Goal: Task Accomplishment & Management: Use online tool/utility

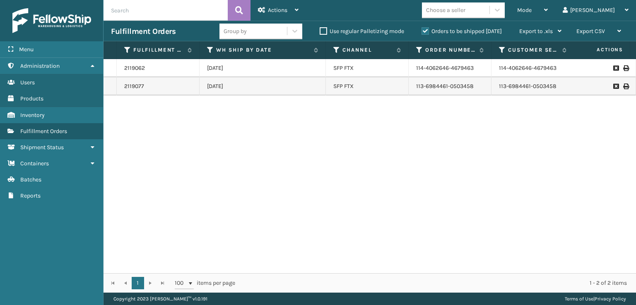
scroll to position [0, 149]
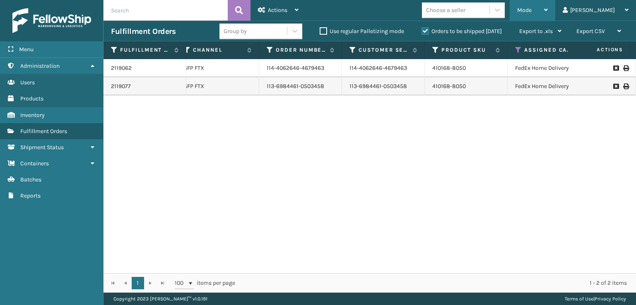
click at [547, 2] on div "Mode" at bounding box center [532, 10] width 31 height 21
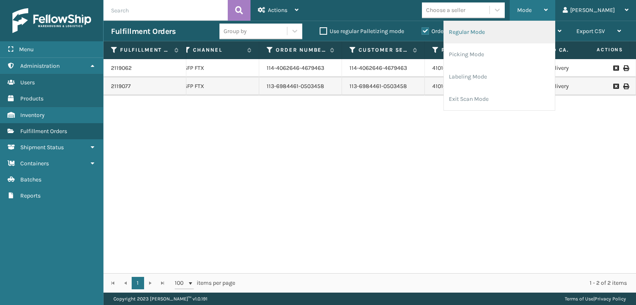
click at [497, 35] on li "Regular Mode" at bounding box center [499, 32] width 111 height 22
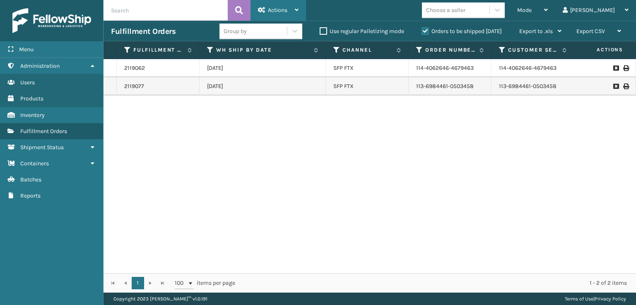
click at [267, 9] on div "Actions" at bounding box center [278, 10] width 41 height 21
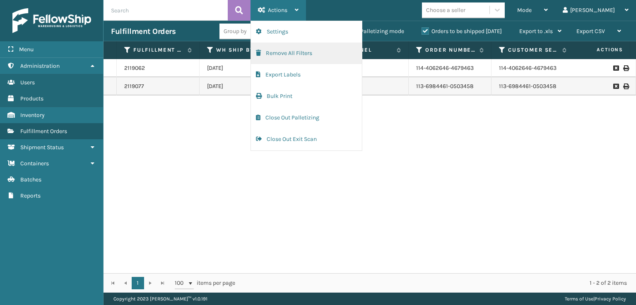
click at [266, 52] on button "Remove All Filters" at bounding box center [306, 54] width 111 height 22
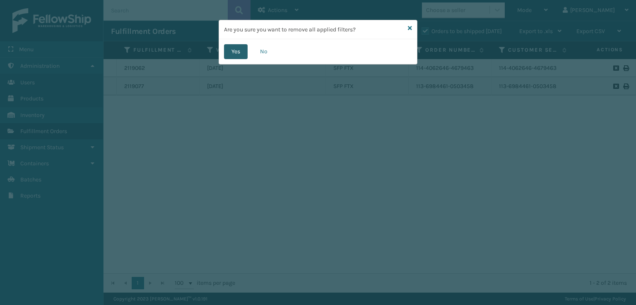
click at [228, 49] on button "Yes" at bounding box center [236, 51] width 24 height 15
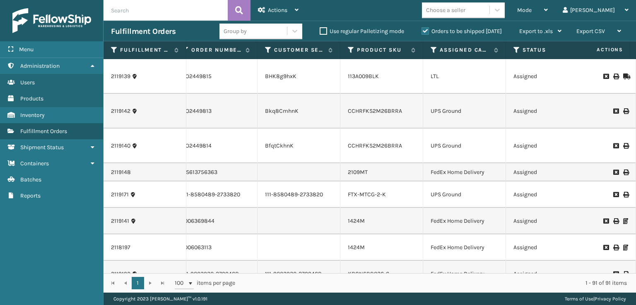
scroll to position [0, 233]
click at [434, 52] on icon at bounding box center [434, 49] width 7 height 7
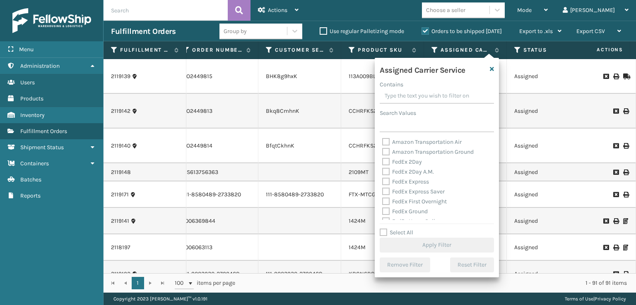
click at [389, 167] on div "FedEx 2Day A.M." at bounding box center [436, 172] width 109 height 10
click at [384, 161] on label "FedEx 2Day" at bounding box center [402, 161] width 40 height 7
click at [382, 161] on input "FedEx 2Day" at bounding box center [382, 159] width 0 height 5
checkbox input "true"
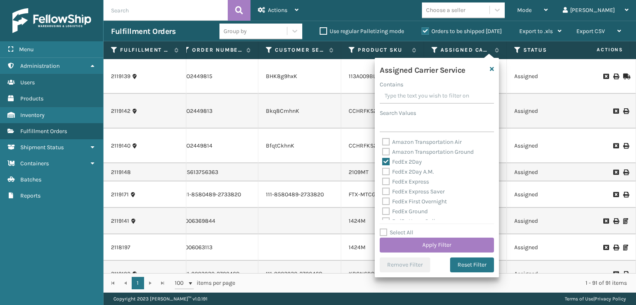
click at [385, 173] on label "FedEx 2Day A.M." at bounding box center [408, 171] width 52 height 7
click at [382, 173] on input "FedEx 2Day A.M." at bounding box center [382, 169] width 0 height 5
checkbox input "true"
click at [388, 186] on div "FedEx Express" at bounding box center [436, 182] width 109 height 10
click at [386, 184] on label "FedEx Express" at bounding box center [405, 181] width 47 height 7
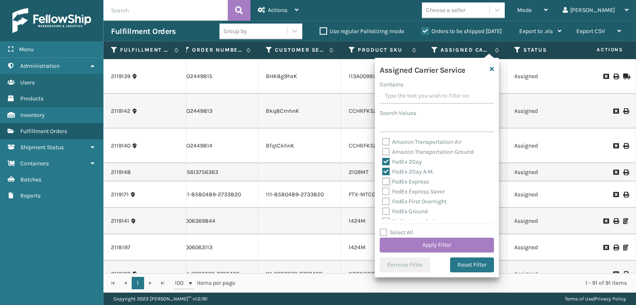
click at [382, 182] on input "FedEx Express" at bounding box center [382, 179] width 0 height 5
checkbox input "true"
click at [385, 192] on label "FedEx Express Saver" at bounding box center [413, 191] width 62 height 7
click at [382, 192] on input "FedEx Express Saver" at bounding box center [382, 189] width 0 height 5
checkbox input "true"
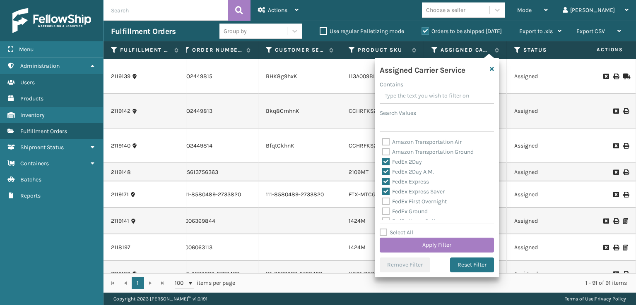
click at [385, 201] on label "FedEx First Overnight" at bounding box center [414, 201] width 65 height 7
click at [382, 201] on input "FedEx First Overnight" at bounding box center [382, 199] width 0 height 5
checkbox input "true"
click at [386, 211] on label "FedEx Ground" at bounding box center [405, 211] width 46 height 7
click at [382, 211] on input "FedEx Ground" at bounding box center [382, 209] width 0 height 5
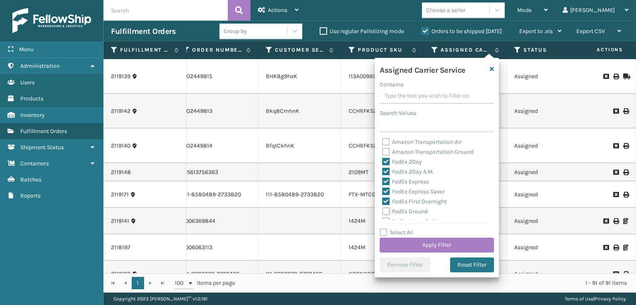
checkbox input "true"
click at [382, 209] on label "FedEx Standard Overnight" at bounding box center [420, 209] width 77 height 7
click at [382, 209] on input "FedEx Standard Overnight" at bounding box center [382, 207] width 0 height 5
checkbox input "true"
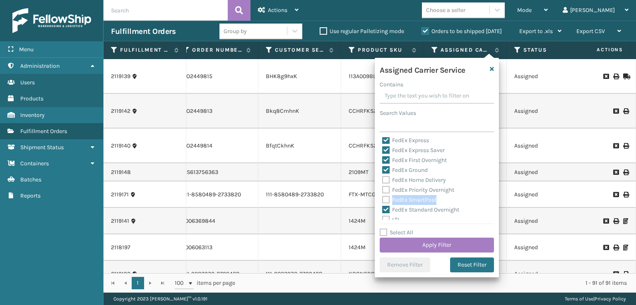
click at [385, 197] on div "FedEx SmartPost" at bounding box center [436, 200] width 109 height 10
click at [385, 199] on label "FedEx SmartPost" at bounding box center [409, 200] width 54 height 7
click at [382, 199] on input "FedEx SmartPost" at bounding box center [382, 197] width 0 height 5
checkbox input "true"
click at [384, 192] on label "FedEx Priority Overnight" at bounding box center [418, 190] width 72 height 7
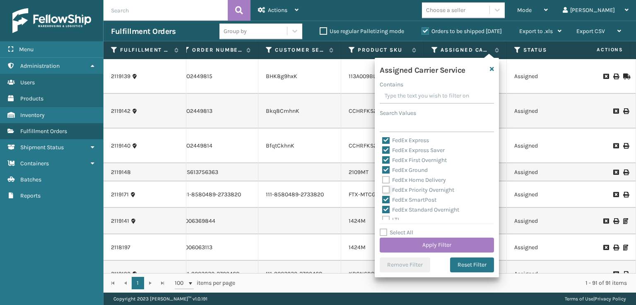
click at [382, 191] on input "FedEx Priority Overnight" at bounding box center [382, 187] width 0 height 5
checkbox input "true"
click at [385, 181] on label "FedEx Home Delivery" at bounding box center [414, 180] width 64 height 7
click at [382, 181] on input "FedEx Home Delivery" at bounding box center [382, 177] width 0 height 5
checkbox input "true"
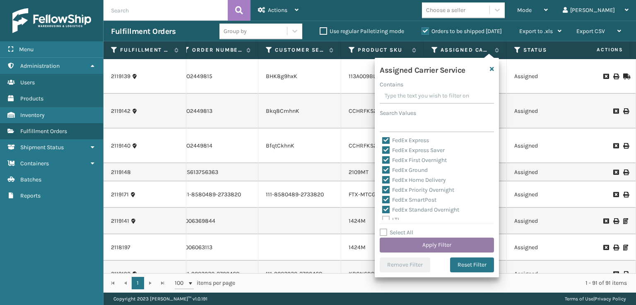
click at [399, 243] on button "Apply Filter" at bounding box center [436, 245] width 114 height 15
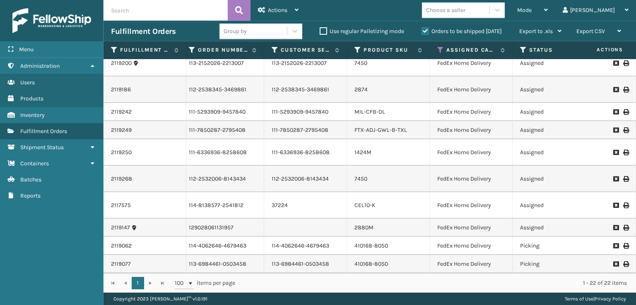
scroll to position [349, 227]
click at [439, 49] on icon at bounding box center [440, 49] width 7 height 7
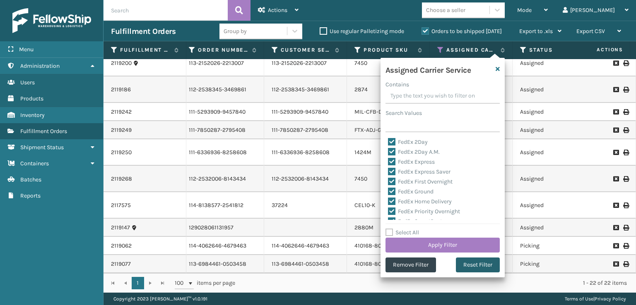
click at [469, 266] on button "Reset Filter" at bounding box center [478, 265] width 44 height 15
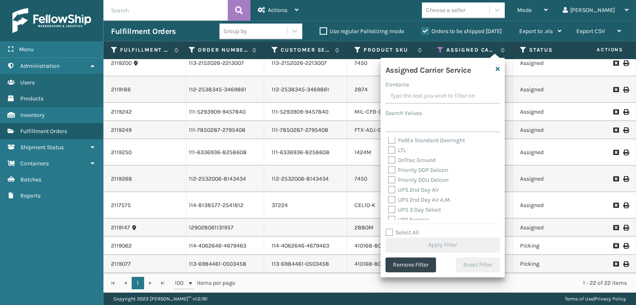
scroll to position [124, 0]
click at [390, 181] on div "UPS 2nd Day Air" at bounding box center [442, 177] width 109 height 10
click at [390, 187] on label "UPS 2nd Day Air A.M." at bounding box center [419, 186] width 63 height 7
click at [388, 187] on input "UPS 2nd Day Air A.M." at bounding box center [388, 184] width 0 height 5
checkbox input "true"
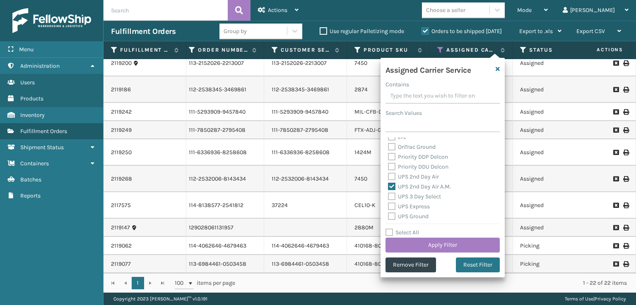
drag, startPoint x: 390, startPoint y: 178, endPoint x: 391, endPoint y: 188, distance: 10.8
click at [391, 181] on div "UPS 2nd Day Air" at bounding box center [442, 177] width 109 height 10
click at [391, 201] on div "UPS 3 Day Select" at bounding box center [442, 197] width 109 height 10
drag, startPoint x: 393, startPoint y: 178, endPoint x: 386, endPoint y: 196, distance: 19.9
click at [393, 178] on label "UPS 2nd Day Air" at bounding box center [413, 176] width 51 height 7
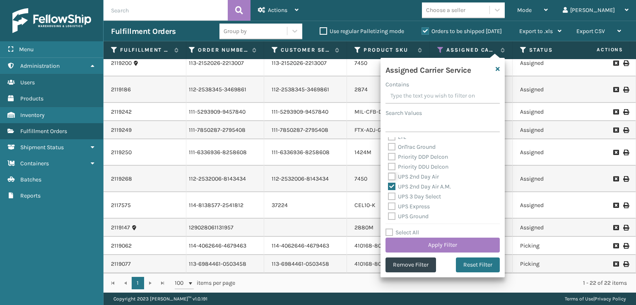
click at [388, 178] on input "UPS 2nd Day Air" at bounding box center [388, 174] width 0 height 5
checkbox input "true"
drag, startPoint x: 392, startPoint y: 198, endPoint x: 391, endPoint y: 204, distance: 6.4
click at [393, 199] on label "UPS 3 Day Select" at bounding box center [414, 196] width 53 height 7
click at [388, 197] on input "UPS 3 Day Select" at bounding box center [388, 194] width 0 height 5
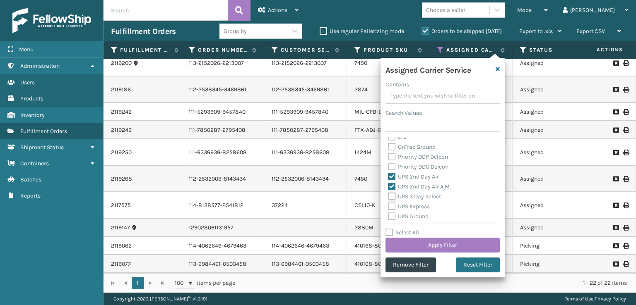
checkbox input "true"
drag, startPoint x: 391, startPoint y: 206, endPoint x: 390, endPoint y: 217, distance: 10.4
click at [391, 207] on label "UPS Express" at bounding box center [409, 206] width 42 height 7
click at [388, 207] on input "UPS Express" at bounding box center [388, 204] width 0 height 5
checkbox input "true"
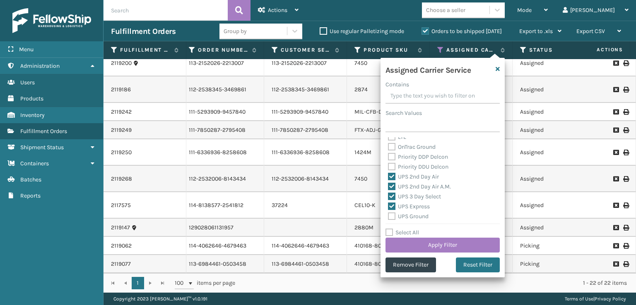
click at [391, 217] on label "UPS Ground" at bounding box center [408, 216] width 41 height 7
click at [388, 217] on input "UPS Ground" at bounding box center [388, 214] width 0 height 5
checkbox input "true"
click at [392, 214] on label "UPS Standard" at bounding box center [411, 214] width 46 height 7
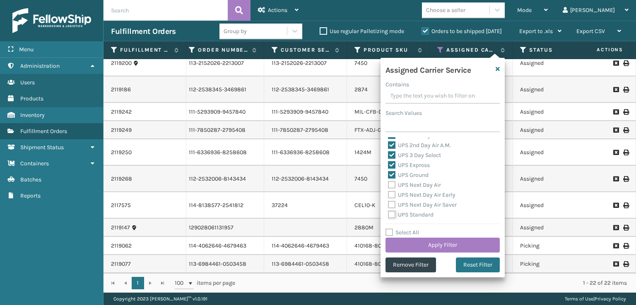
click at [388, 214] on input "UPS Standard" at bounding box center [388, 212] width 0 height 5
checkbox input "true"
click at [391, 205] on label "UPS Next Day Air Saver" at bounding box center [422, 205] width 69 height 7
click at [388, 205] on input "UPS Next Day Air Saver" at bounding box center [388, 202] width 0 height 5
checkbox input "true"
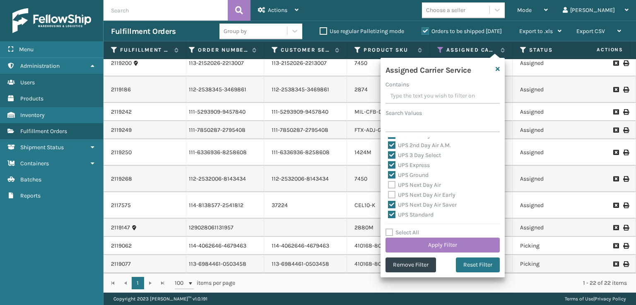
click at [391, 197] on label "UPS Next Day Air Early" at bounding box center [421, 195] width 67 height 7
click at [388, 196] on input "UPS Next Day Air Early" at bounding box center [388, 192] width 0 height 5
checkbox input "true"
click at [393, 182] on label "UPS Next Day Air" at bounding box center [414, 185] width 53 height 7
click at [388, 182] on input "UPS Next Day Air" at bounding box center [388, 182] width 0 height 5
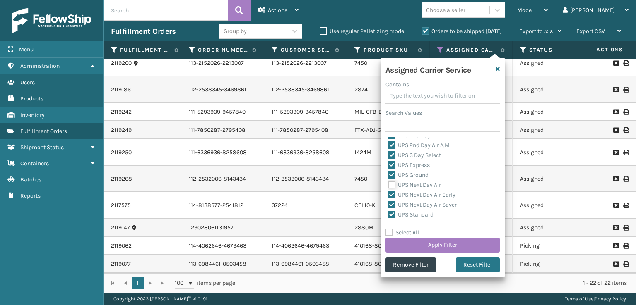
checkbox input "true"
click at [392, 192] on label "USPS First Class Mail" at bounding box center [420, 193] width 65 height 7
click at [388, 192] on input "USPS First Class Mail" at bounding box center [388, 191] width 0 height 5
checkbox input "true"
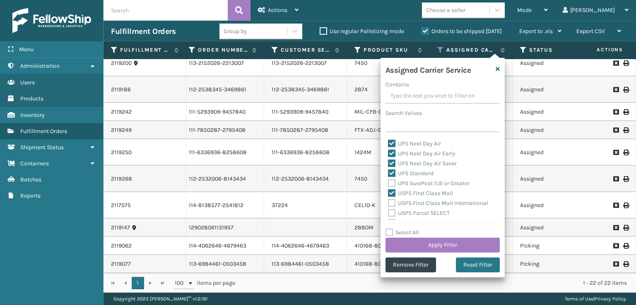
click at [390, 183] on label "UPS SurePost 1LB or Greater" at bounding box center [429, 183] width 82 height 7
click at [388, 183] on input "UPS SurePost 1LB or Greater" at bounding box center [388, 181] width 0 height 5
checkbox input "true"
click at [390, 190] on label "USPS First Class Mail" at bounding box center [420, 193] width 65 height 7
click at [388, 190] on input "USPS First Class Mail" at bounding box center [388, 191] width 0 height 5
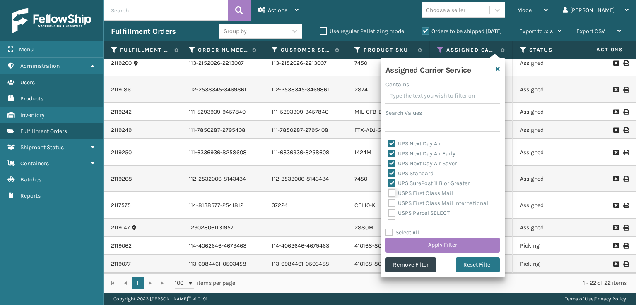
checkbox input "false"
click at [436, 247] on button "Apply Filter" at bounding box center [442, 245] width 114 height 15
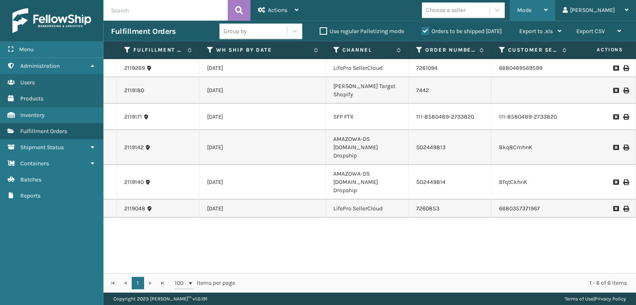
click at [547, 14] on div "Mode" at bounding box center [532, 10] width 31 height 21
drag, startPoint x: 449, startPoint y: 71, endPoint x: 455, endPoint y: 57, distance: 15.5
click at [449, 68] on td "7261094" at bounding box center [449, 68] width 83 height 18
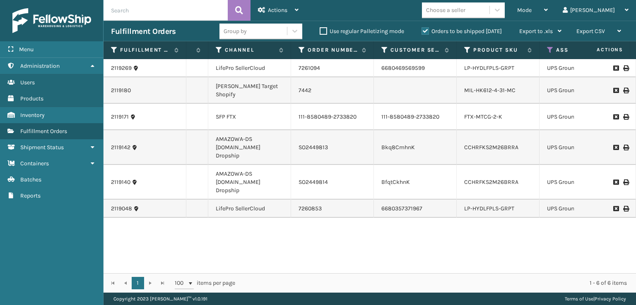
scroll to position [0, 141]
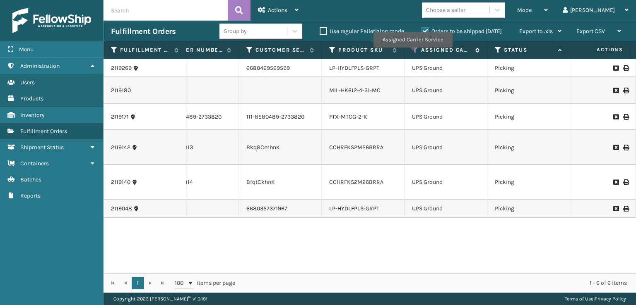
click at [412, 53] on icon at bounding box center [415, 49] width 7 height 7
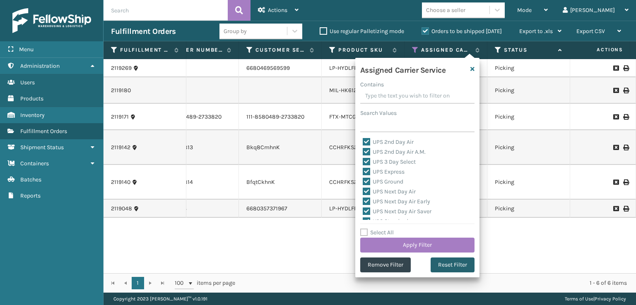
click at [435, 265] on button "Reset Filter" at bounding box center [452, 265] width 44 height 15
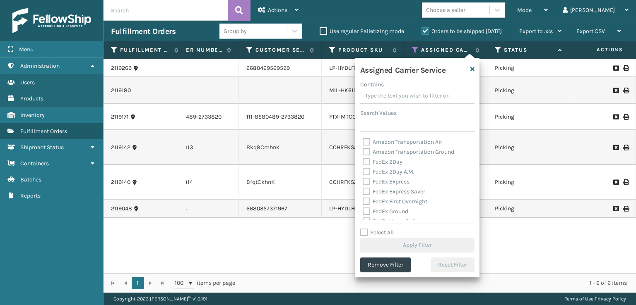
click at [364, 161] on label "FedEx 2Day" at bounding box center [382, 161] width 40 height 7
click at [363, 161] on input "FedEx 2Day" at bounding box center [362, 159] width 0 height 5
checkbox input "true"
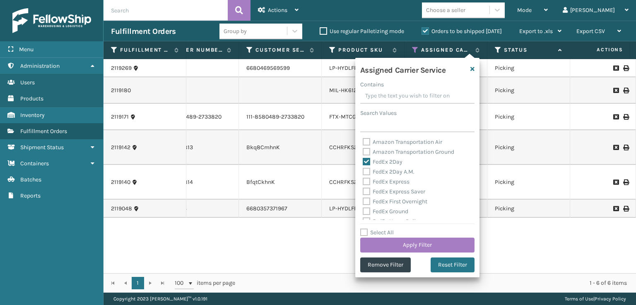
drag, startPoint x: 367, startPoint y: 178, endPoint x: 368, endPoint y: 186, distance: 8.3
click at [368, 178] on div "FedEx Express" at bounding box center [416, 182] width 109 height 10
drag, startPoint x: 368, startPoint y: 192, endPoint x: 364, endPoint y: 185, distance: 8.2
click at [365, 186] on div "Amazon Transportation Air Amazon Transportation Ground FedEx 2Day FedEx 2Day A.…" at bounding box center [417, 178] width 114 height 83
click at [364, 184] on label "FedEx Express" at bounding box center [385, 181] width 47 height 7
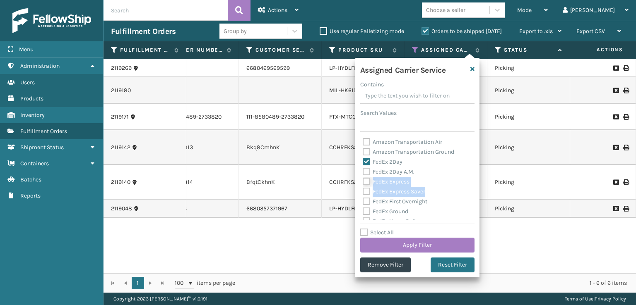
click at [363, 182] on input "FedEx Express" at bounding box center [362, 179] width 0 height 5
checkbox input "true"
click at [365, 173] on label "FedEx 2Day A.M." at bounding box center [388, 171] width 52 height 7
click at [363, 173] on input "FedEx 2Day A.M." at bounding box center [362, 169] width 0 height 5
checkbox input "true"
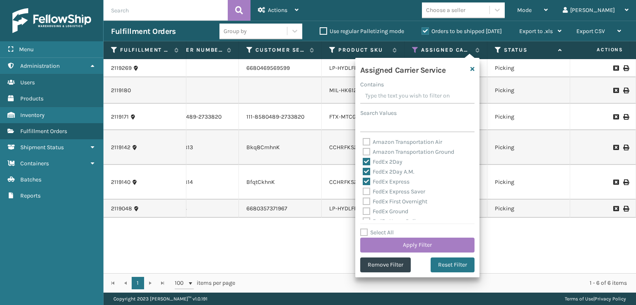
click at [367, 192] on label "FedEx Express Saver" at bounding box center [393, 191] width 62 height 7
click at [363, 192] on input "FedEx Express Saver" at bounding box center [362, 189] width 0 height 5
checkbox input "true"
click at [366, 199] on label "FedEx First Overnight" at bounding box center [394, 201] width 65 height 7
click at [363, 199] on input "FedEx First Overnight" at bounding box center [362, 199] width 0 height 5
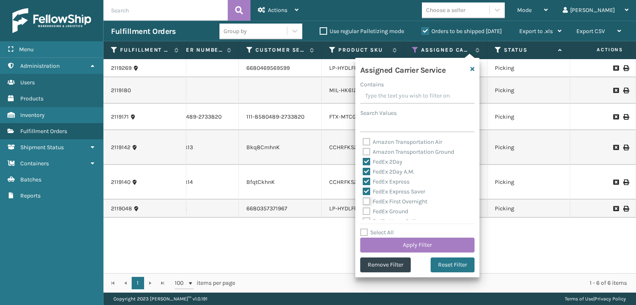
checkbox input "true"
click at [365, 208] on label "FedEx Ground" at bounding box center [385, 211] width 46 height 7
click at [363, 208] on input "FedEx Ground" at bounding box center [362, 209] width 0 height 5
checkbox input "true"
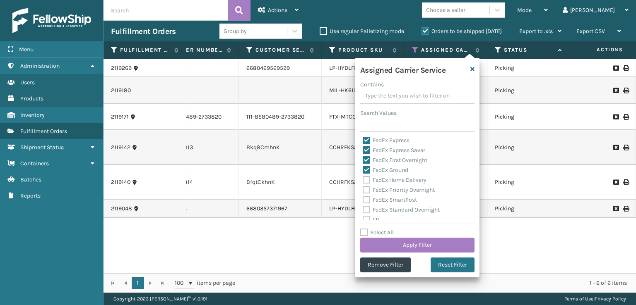
click at [367, 205] on div "FedEx Standard Overnight" at bounding box center [416, 210] width 109 height 10
click at [364, 197] on label "FedEx SmartPost" at bounding box center [389, 200] width 54 height 7
click at [363, 197] on input "FedEx SmartPost" at bounding box center [362, 197] width 0 height 5
checkbox input "true"
click at [362, 189] on label "FedEx Priority Overnight" at bounding box center [398, 190] width 72 height 7
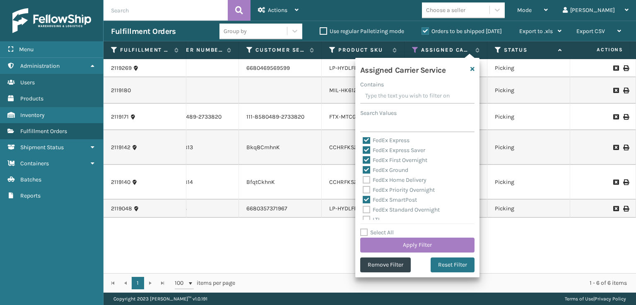
click at [362, 189] on input "FedEx Priority Overnight" at bounding box center [362, 187] width 0 height 5
checkbox input "true"
click at [365, 180] on label "FedEx Home Delivery" at bounding box center [394, 180] width 64 height 7
click at [363, 180] on input "FedEx Home Delivery" at bounding box center [362, 177] width 0 height 5
checkbox input "true"
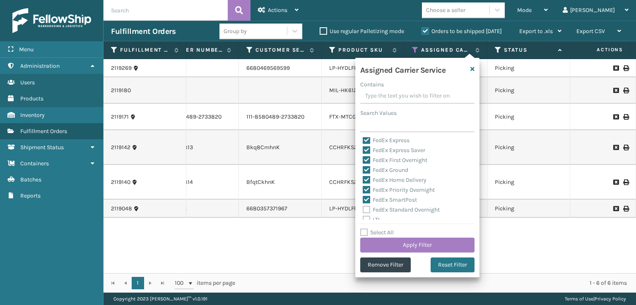
click at [367, 207] on label "FedEx Standard Overnight" at bounding box center [400, 209] width 77 height 7
click at [363, 207] on input "FedEx Standard Overnight" at bounding box center [362, 207] width 0 height 5
checkbox input "true"
click at [397, 253] on div "Assigned Carrier Service Contains Search Values Amazon Transportation Air Amazo…" at bounding box center [417, 168] width 124 height 220
click at [397, 245] on button "Apply Filter" at bounding box center [417, 245] width 114 height 15
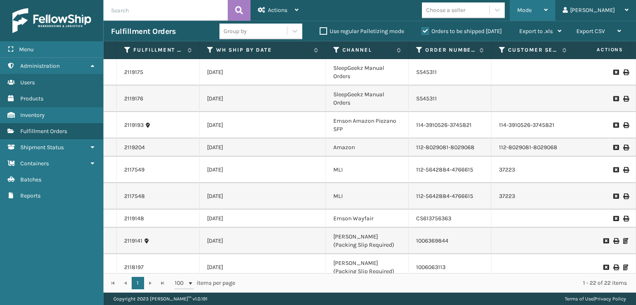
click at [531, 12] on span "Mode" at bounding box center [524, 10] width 14 height 7
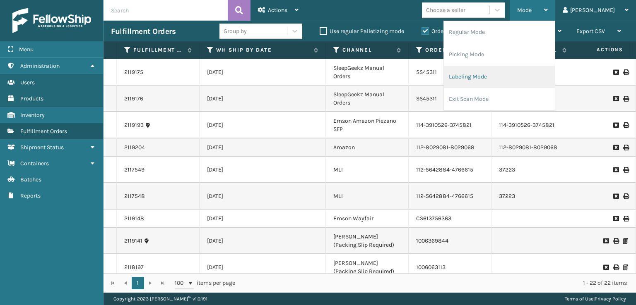
click at [490, 83] on li "Labeling Mode" at bounding box center [499, 77] width 111 height 22
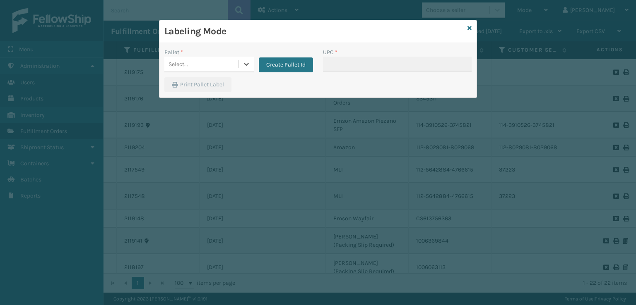
drag, startPoint x: 177, startPoint y: 62, endPoint x: 178, endPoint y: 72, distance: 10.0
click at [177, 62] on div "Select..." at bounding box center [177, 64] width 19 height 9
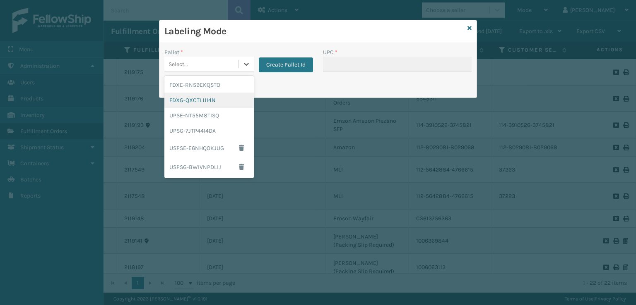
click at [187, 102] on div "FDXG-QXCTL11I4N" at bounding box center [208, 100] width 89 height 15
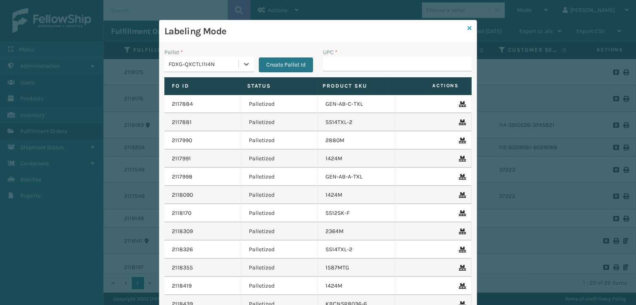
click at [467, 30] on icon at bounding box center [469, 28] width 4 height 6
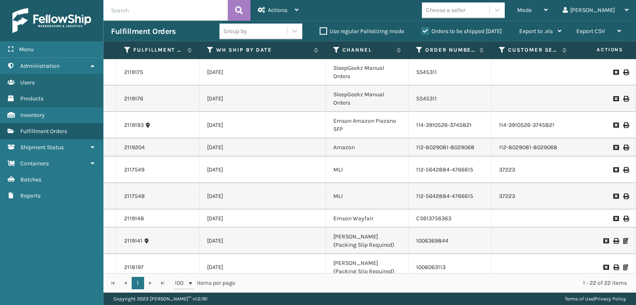
drag, startPoint x: 571, startPoint y: 12, endPoint x: 525, endPoint y: 151, distance: 146.8
click at [547, 12] on div "Mode" at bounding box center [532, 10] width 31 height 21
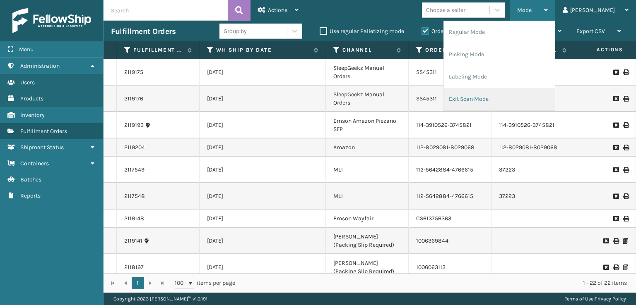
click at [493, 103] on li "Exit Scan Mode" at bounding box center [499, 99] width 111 height 22
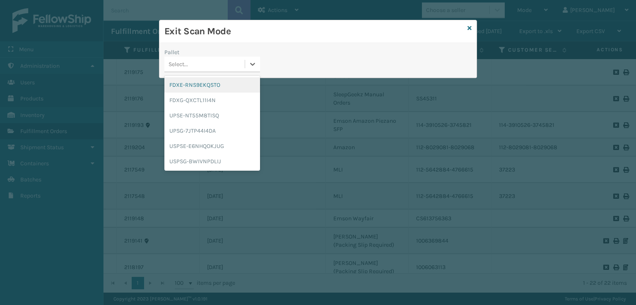
click at [189, 67] on div "Select..." at bounding box center [204, 65] width 80 height 14
click at [188, 105] on div "FDXG-QXCTL11I4N" at bounding box center [212, 100] width 96 height 15
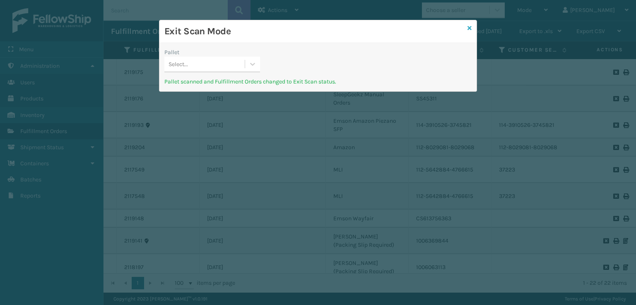
click at [468, 27] on icon at bounding box center [469, 28] width 4 height 6
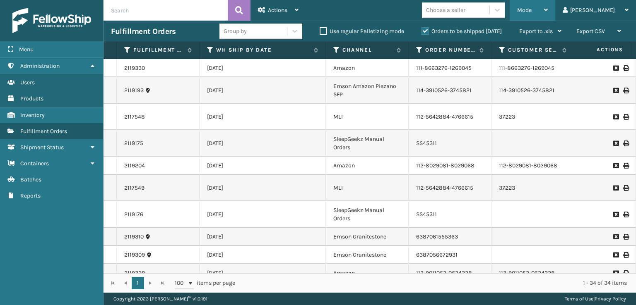
click at [547, 9] on div "Mode" at bounding box center [532, 10] width 31 height 21
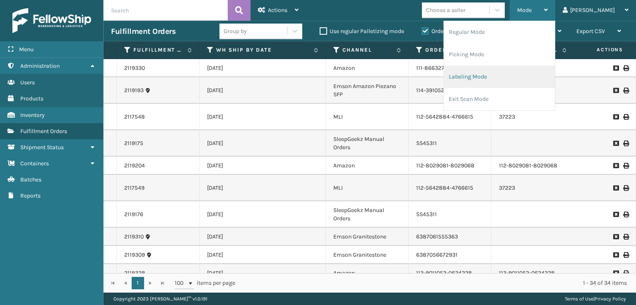
click at [485, 79] on li "Labeling Mode" at bounding box center [499, 77] width 111 height 22
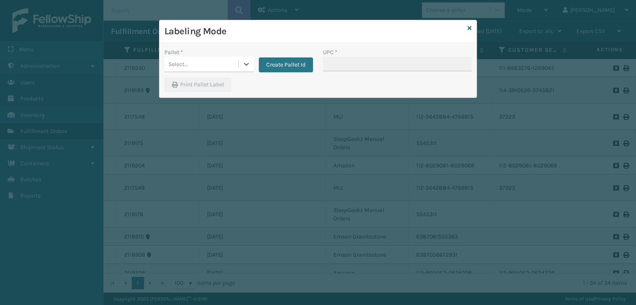
drag, startPoint x: 288, startPoint y: 70, endPoint x: 278, endPoint y: 75, distance: 10.7
click at [282, 73] on div "Pallet * 0 results available. Select is focused ,type to refine list, press Dow…" at bounding box center [238, 62] width 158 height 29
click at [271, 65] on button "Create Pallet Id" at bounding box center [286, 65] width 54 height 15
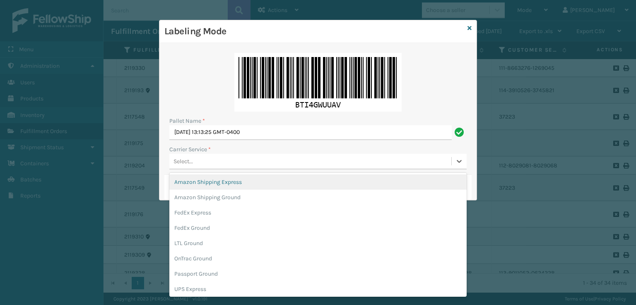
click at [223, 159] on div "Select..." at bounding box center [310, 162] width 282 height 14
drag, startPoint x: 176, startPoint y: 187, endPoint x: 224, endPoint y: 174, distance: 50.1
click at [177, 187] on div "FedEx Ground" at bounding box center [317, 186] width 297 height 15
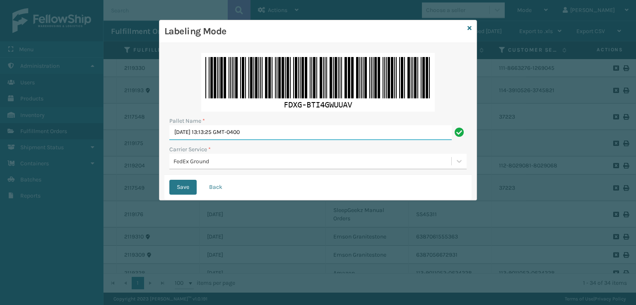
drag, startPoint x: 273, startPoint y: 132, endPoint x: 123, endPoint y: 141, distance: 150.0
click at [123, 141] on div "Labeling Mode Pallet Name * [DATE] 13:13:25 GMT-0400 Carrier Service * FedEx Gr…" at bounding box center [318, 152] width 636 height 305
type input "T953672"
click at [169, 180] on button "Save" at bounding box center [182, 187] width 27 height 15
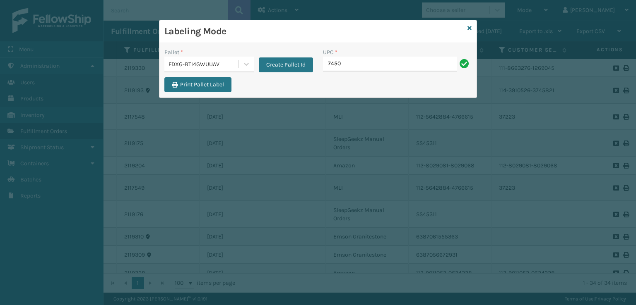
type input "7450"
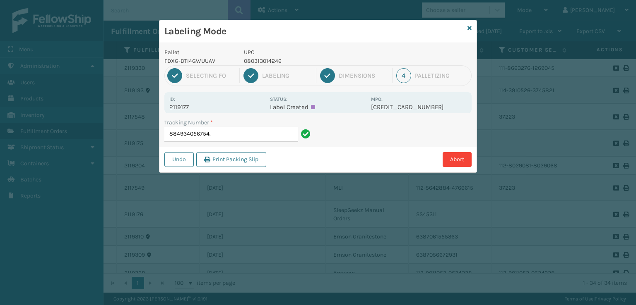
type input "884934056754"
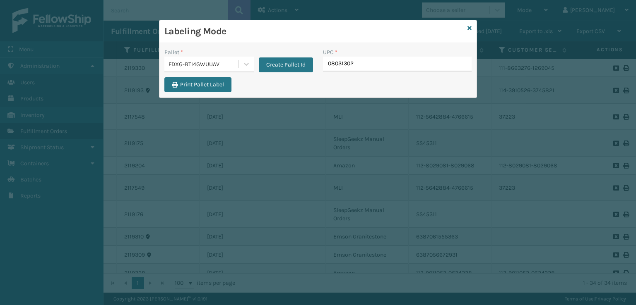
type input "080313028"
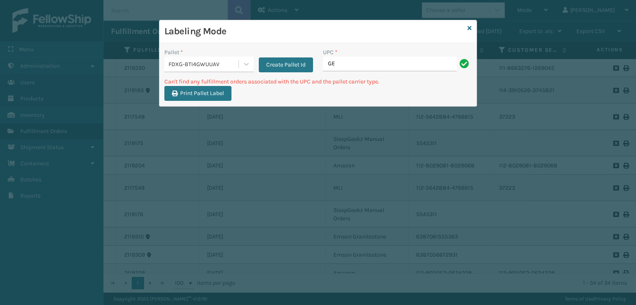
type input "G"
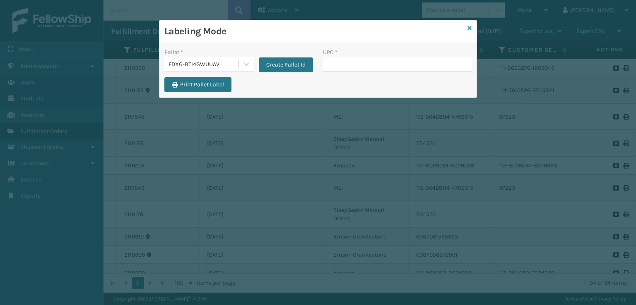
click at [468, 31] on link at bounding box center [469, 28] width 4 height 9
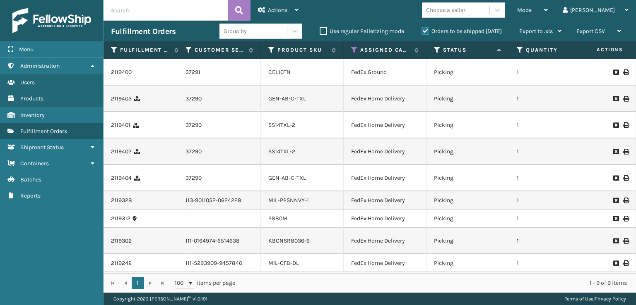
scroll to position [0, 313]
click at [269, 8] on span "Actions" at bounding box center [277, 10] width 19 height 7
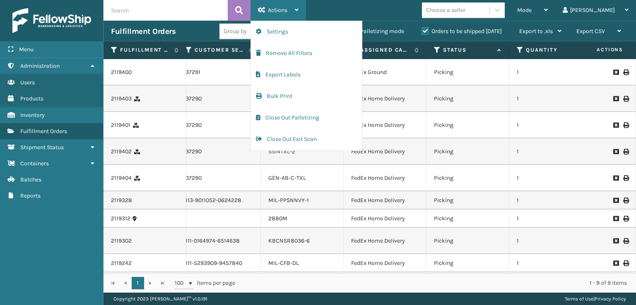
click at [263, 14] on div "Actions" at bounding box center [278, 10] width 41 height 21
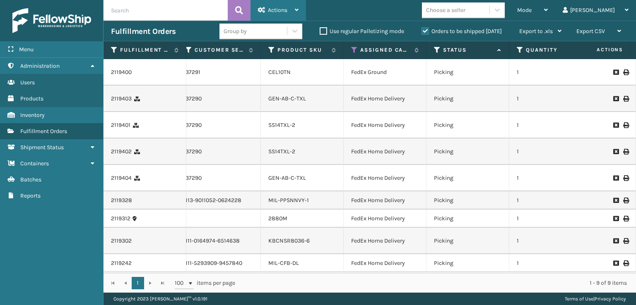
click at [263, 12] on icon at bounding box center [261, 10] width 7 height 6
click at [194, 5] on input "text" at bounding box center [165, 10] width 124 height 21
